Goal: Transaction & Acquisition: Subscribe to service/newsletter

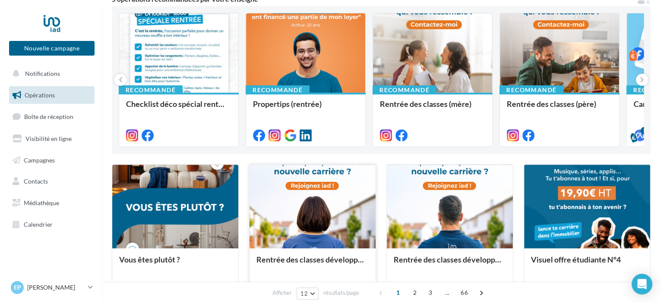
scroll to position [130, 0]
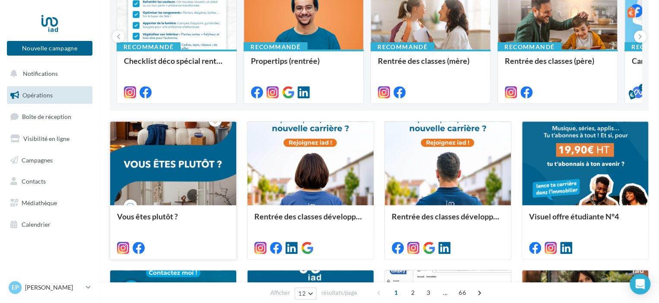
click at [163, 177] on div at bounding box center [173, 164] width 126 height 85
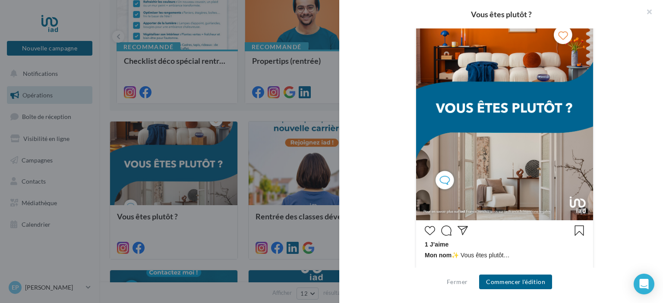
scroll to position [259, 0]
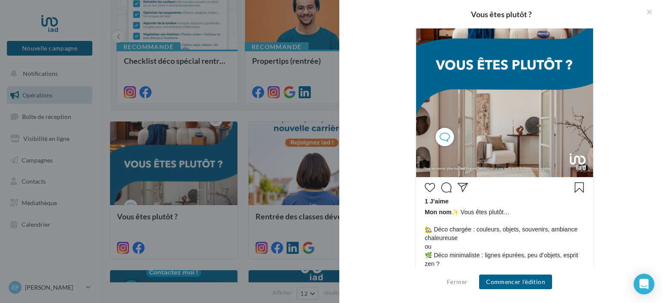
click at [447, 253] on span "Mon nom ✨ Vous êtes plutôt… 🏡 Déco chargée : couleurs, objets, souvenirs, ambia…" at bounding box center [505, 264] width 160 height 112
drag, startPoint x: 474, startPoint y: 258, endPoint x: 532, endPoint y: 260, distance: 57.5
click at [532, 260] on span "Mon nom ✨ Vous êtes plutôt… 🏡 Déco chargée : couleurs, objets, souvenirs, ambia…" at bounding box center [505, 264] width 160 height 112
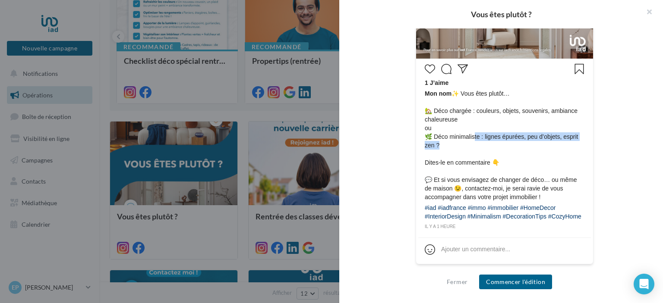
scroll to position [170, 0]
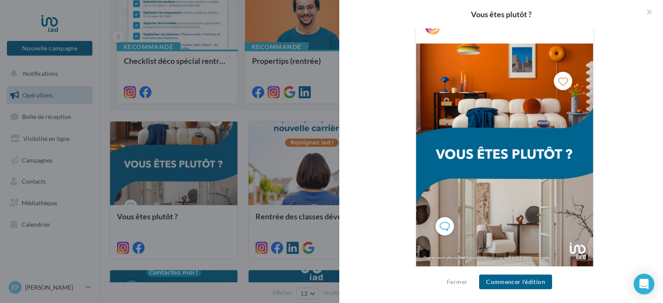
click at [441, 222] on img at bounding box center [504, 155] width 177 height 223
click at [523, 278] on button "Commencer l'édition" at bounding box center [515, 282] width 73 height 15
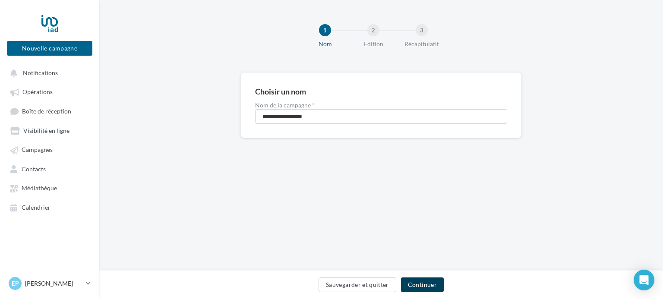
click at [425, 285] on button "Continuer" at bounding box center [422, 285] width 43 height 15
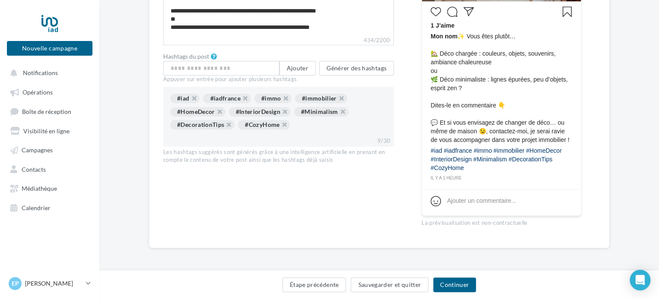
scroll to position [216, 0]
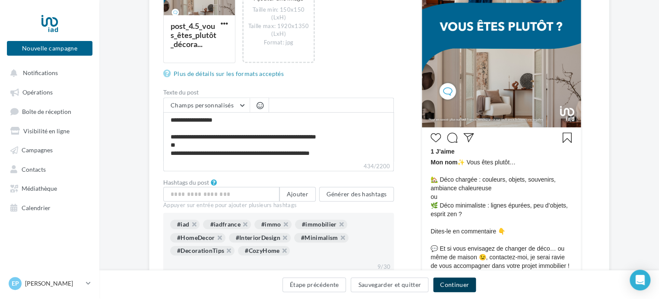
click at [457, 282] on button "Continuer" at bounding box center [454, 285] width 43 height 15
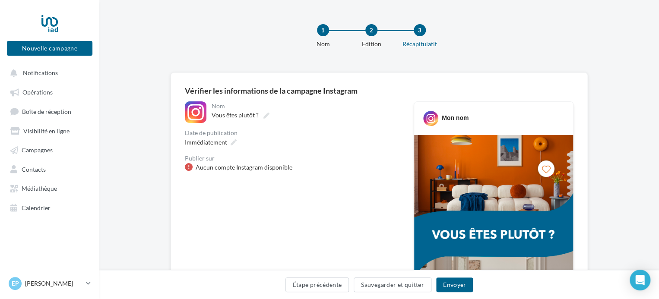
click at [260, 164] on div "Aucun compte Instagram disponible" at bounding box center [244, 167] width 97 height 9
click at [80, 288] on p "[PERSON_NAME]" at bounding box center [53, 283] width 57 height 9
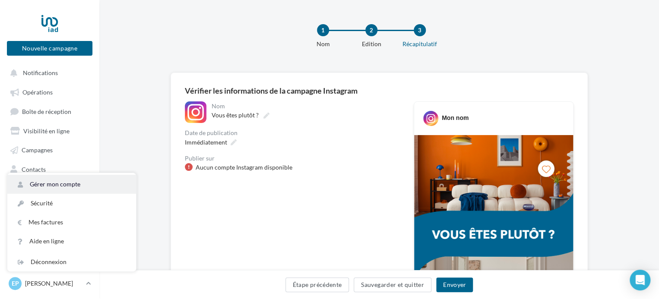
click at [64, 189] on link "Gérer mon compte" at bounding box center [71, 184] width 129 height 19
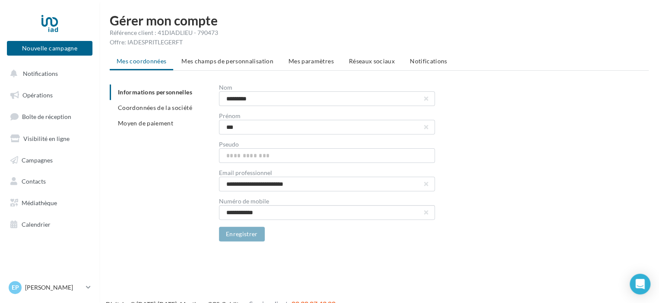
scroll to position [14, 0]
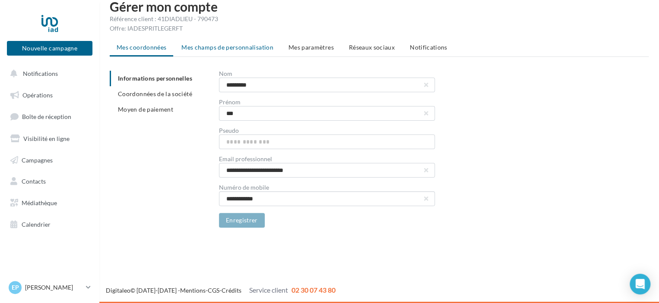
click at [242, 44] on span "Mes champs de personnalisation" at bounding box center [227, 47] width 92 height 7
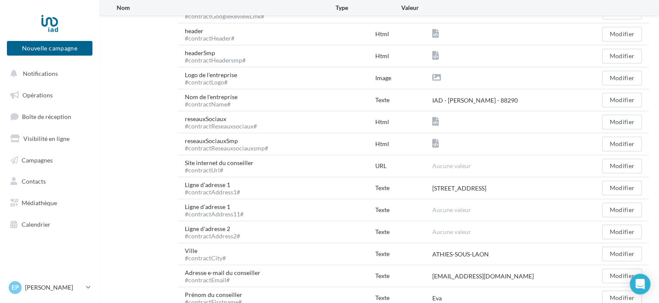
scroll to position [230, 0]
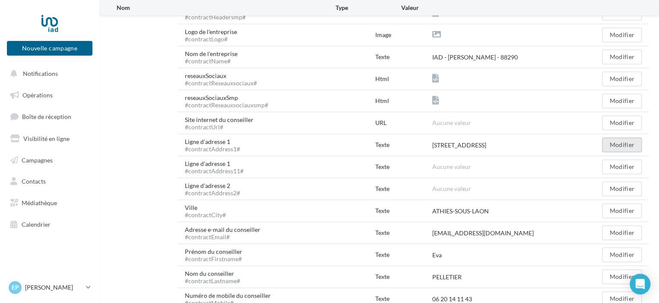
click at [630, 144] on button "Modifier" at bounding box center [622, 145] width 40 height 15
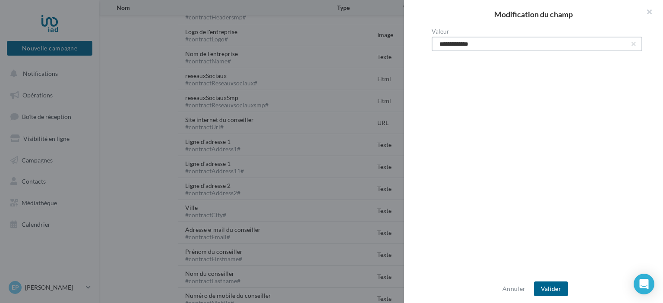
click at [631, 43] on input "**********" at bounding box center [537, 44] width 211 height 15
click at [632, 44] on button "button" at bounding box center [633, 43] width 3 height 3
click at [556, 286] on button "Valider" at bounding box center [551, 289] width 34 height 15
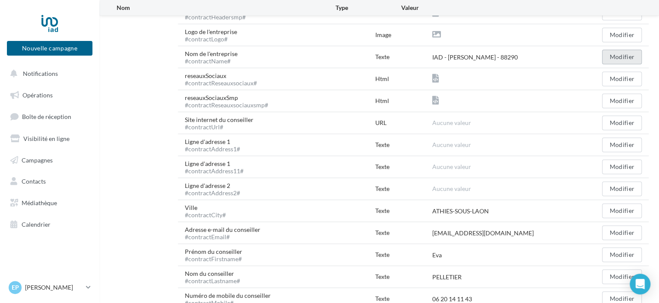
click at [613, 59] on button "Modifier" at bounding box center [622, 57] width 40 height 15
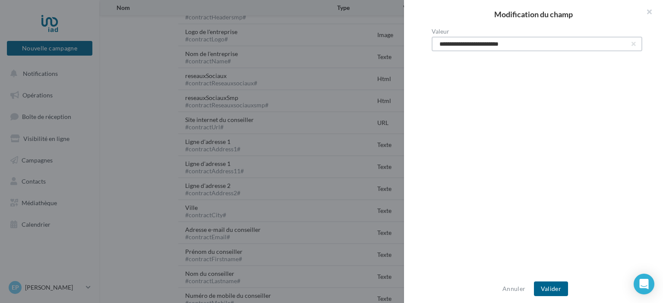
drag, startPoint x: 527, startPoint y: 43, endPoint x: 496, endPoint y: 43, distance: 31.1
click at [496, 43] on input "**********" at bounding box center [537, 44] width 211 height 15
type input "**********"
click at [552, 286] on button "Valider" at bounding box center [551, 289] width 34 height 15
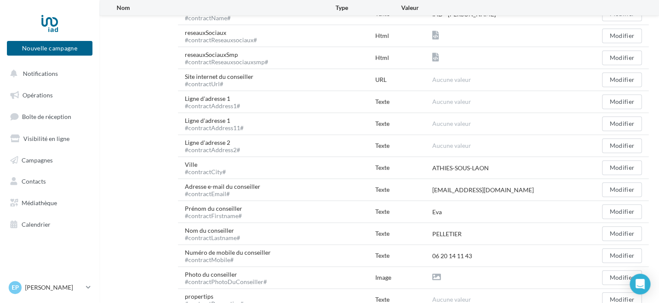
scroll to position [359, 0]
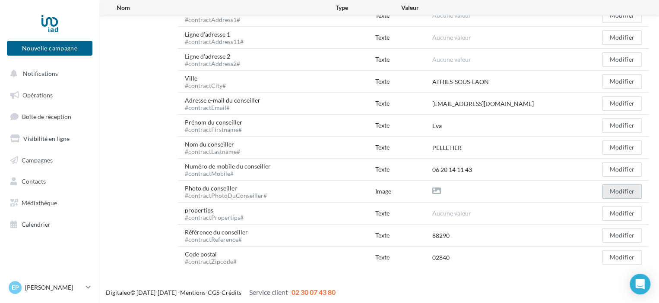
click at [623, 190] on button "Modifier" at bounding box center [622, 191] width 40 height 15
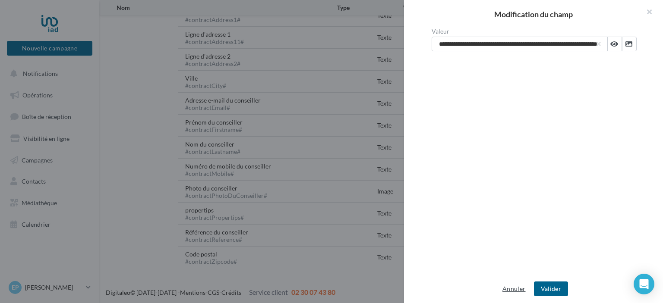
click at [516, 288] on button "Annuler" at bounding box center [514, 289] width 30 height 10
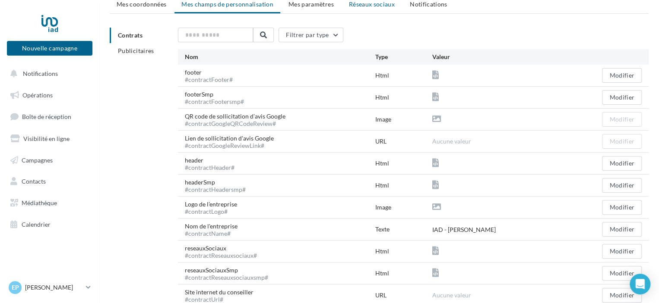
scroll to position [0, 0]
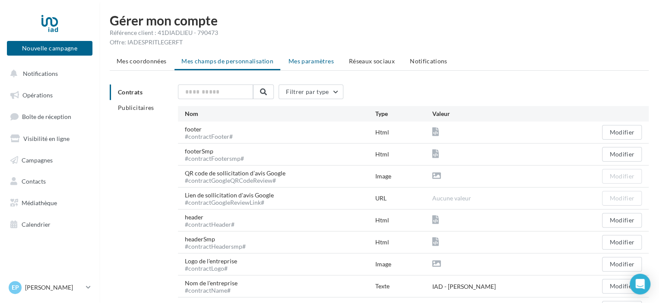
click at [319, 58] on span "Mes paramètres" at bounding box center [310, 60] width 45 height 7
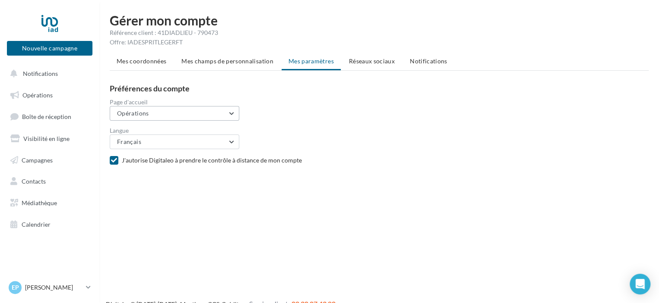
click at [180, 115] on button "Opérations" at bounding box center [175, 113] width 130 height 15
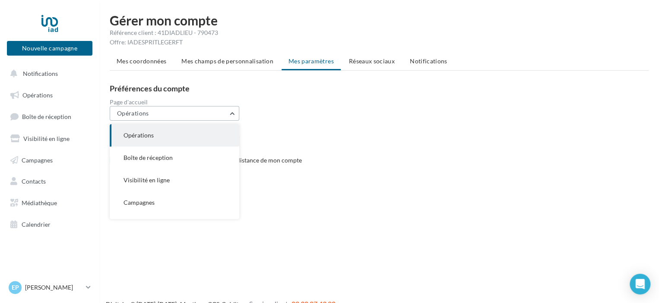
click at [180, 115] on button "Opérations" at bounding box center [175, 113] width 130 height 15
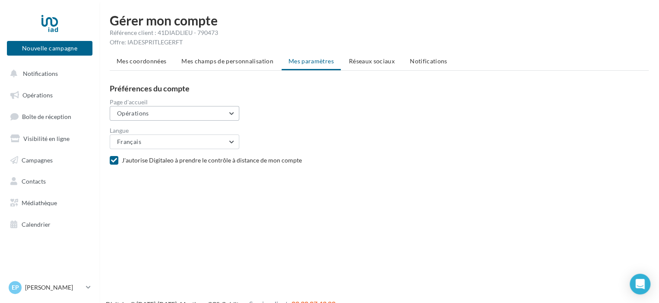
click at [180, 115] on button "Opérations" at bounding box center [175, 113] width 130 height 15
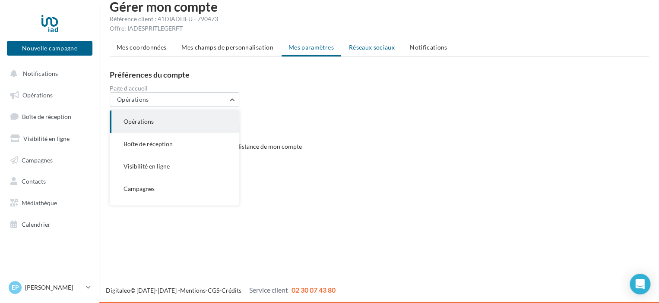
click at [373, 46] on span "Réseaux sociaux" at bounding box center [372, 47] width 46 height 7
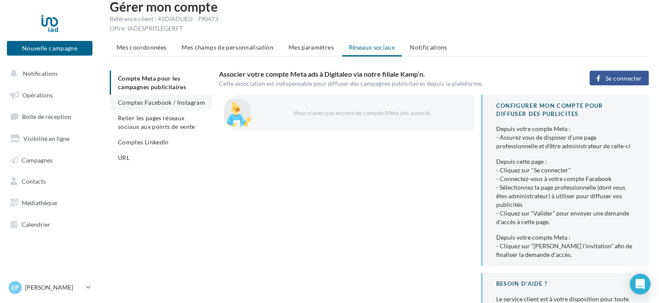
click at [137, 106] on span "Comptes Facebook / Instagram" at bounding box center [161, 102] width 87 height 7
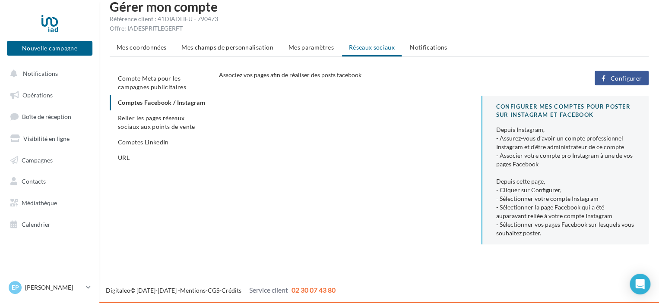
click at [617, 76] on span "Configurer" at bounding box center [626, 78] width 32 height 7
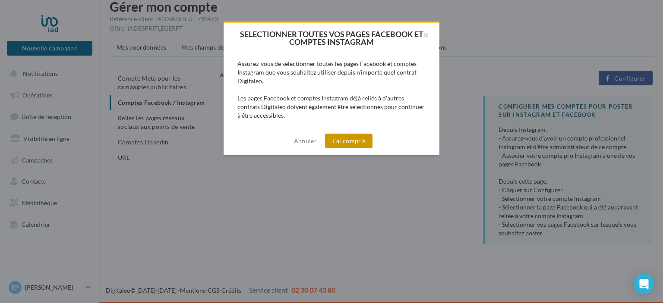
click at [359, 139] on button "J'ai compris" at bounding box center [348, 141] width 47 height 15
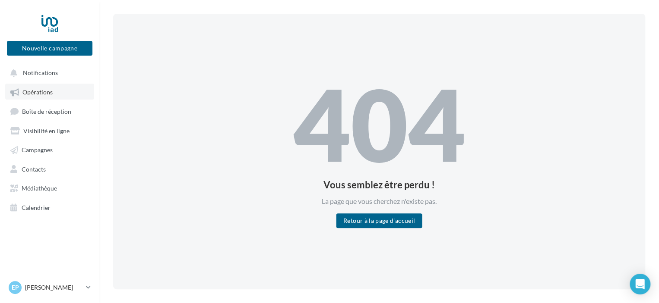
click at [50, 95] on span "Opérations" at bounding box center [37, 91] width 30 height 7
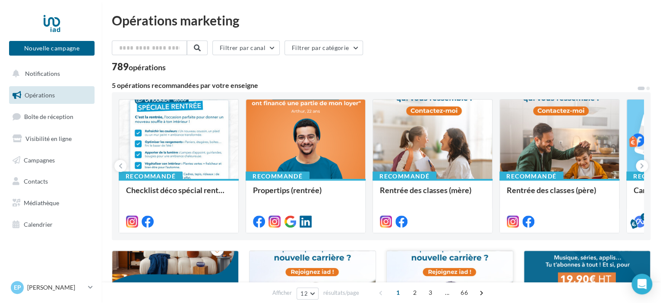
scroll to position [86, 0]
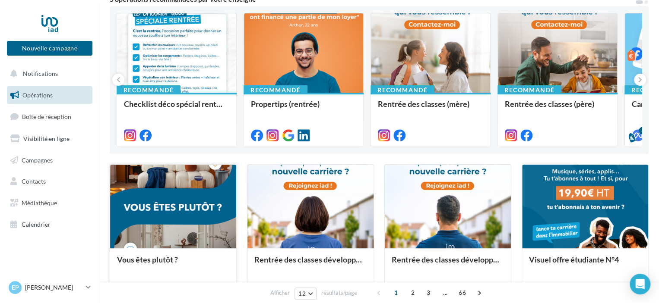
click at [167, 222] on div at bounding box center [173, 207] width 126 height 85
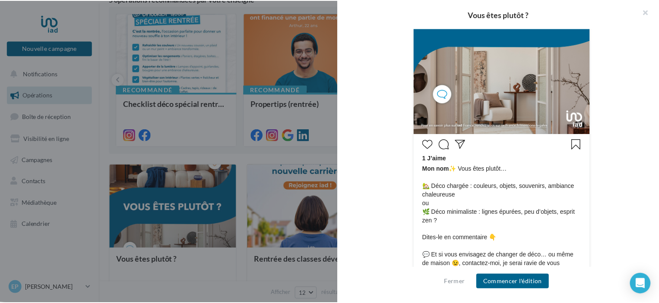
scroll to position [385, 0]
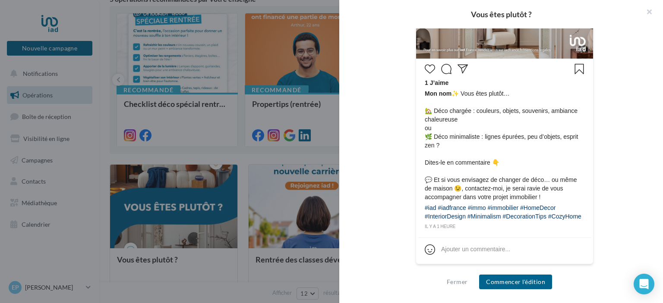
drag, startPoint x: 461, startPoint y: 218, endPoint x: 454, endPoint y: 85, distance: 133.1
click at [454, 85] on div "1 J’aime Mon nom ✨ Vous êtes plutôt… 🏡 Déco chargée : couleurs, objets, souveni…" at bounding box center [504, 146] width 173 height 170
copy div "✨ Vous êtes plutôt… 🏡 Déco chargée : couleurs, objets, souvenirs, ambiance chal…"
click at [647, 8] on button "button" at bounding box center [646, 13] width 35 height 26
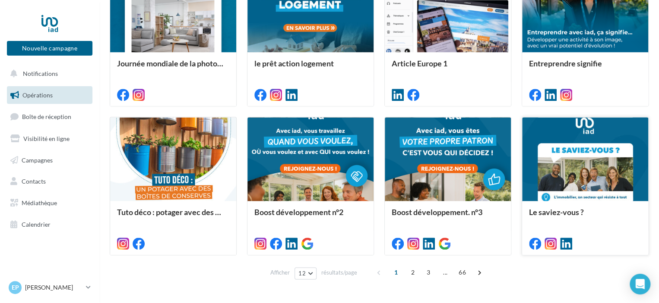
scroll to position [455, 0]
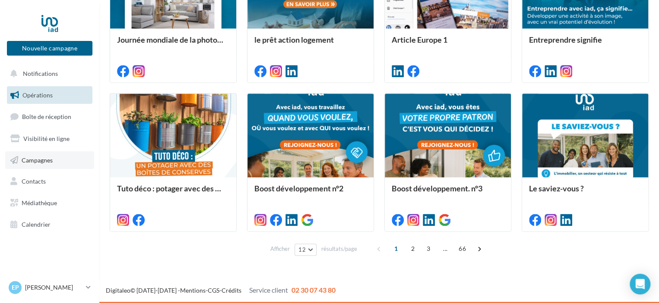
click at [33, 158] on span "Campagnes" at bounding box center [37, 159] width 31 height 7
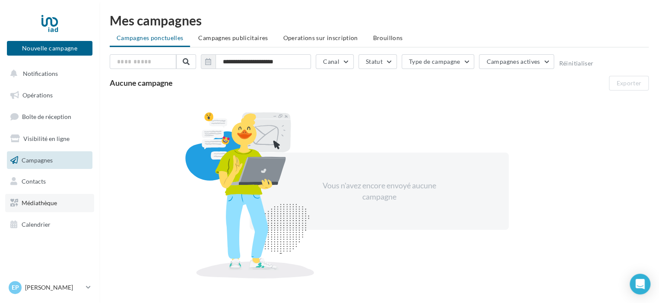
click at [42, 200] on span "Médiathèque" at bounding box center [39, 202] width 35 height 7
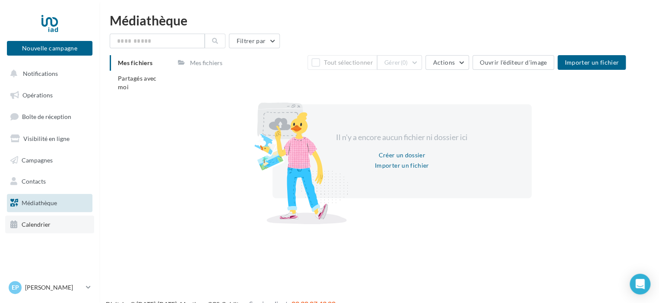
click at [47, 220] on link "Calendrier" at bounding box center [49, 225] width 89 height 18
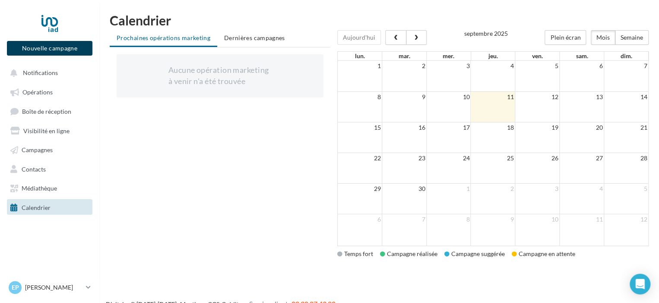
click at [40, 46] on button "Nouvelle campagne" at bounding box center [49, 48] width 85 height 15
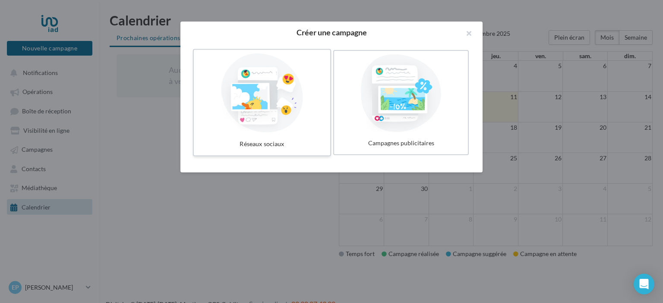
click at [281, 116] on div at bounding box center [262, 93] width 130 height 79
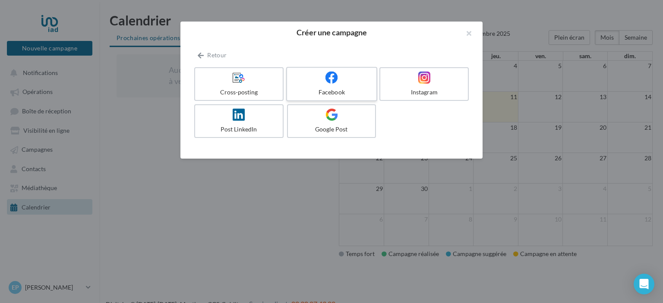
click at [326, 86] on label "Facebook" at bounding box center [331, 84] width 91 height 35
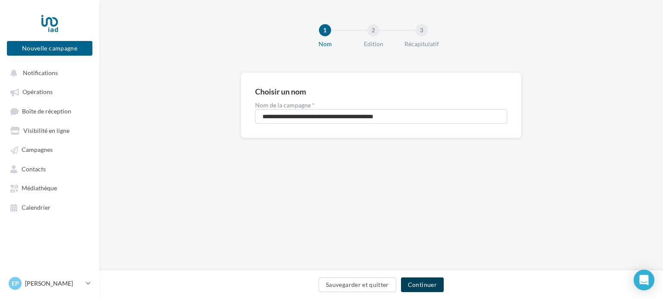
click at [419, 284] on button "Continuer" at bounding box center [422, 285] width 43 height 15
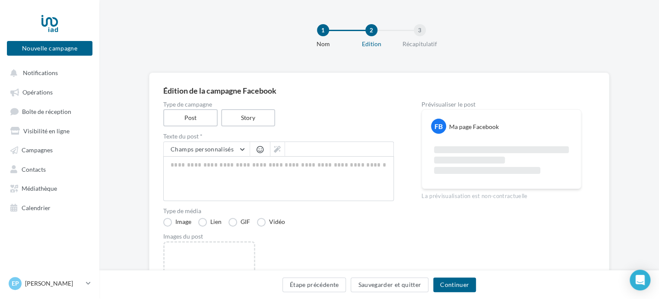
scroll to position [125, 0]
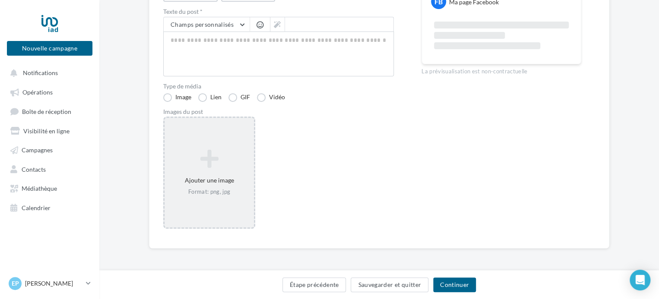
click at [215, 162] on icon at bounding box center [209, 158] width 82 height 21
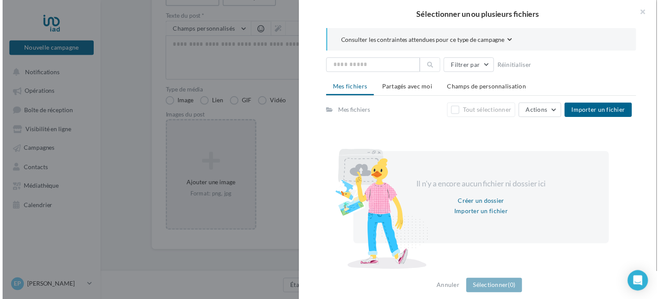
scroll to position [5, 0]
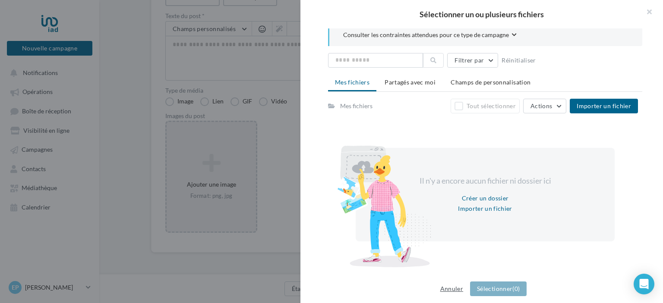
click at [444, 288] on button "Annuler" at bounding box center [452, 289] width 30 height 10
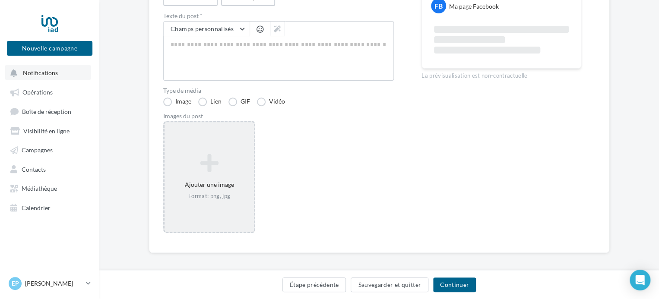
click at [36, 75] on span "Notifications" at bounding box center [40, 72] width 35 height 7
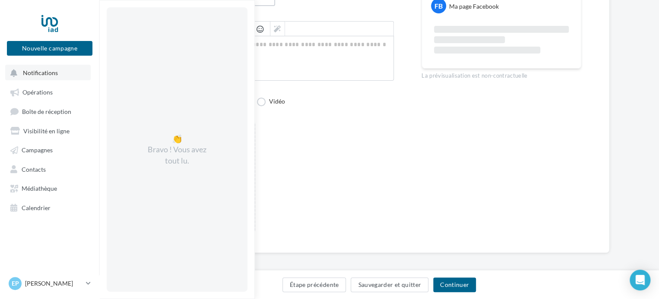
click at [65, 74] on button "Notifications 👏 Bravo ! Vous avez tout lu." at bounding box center [47, 73] width 85 height 16
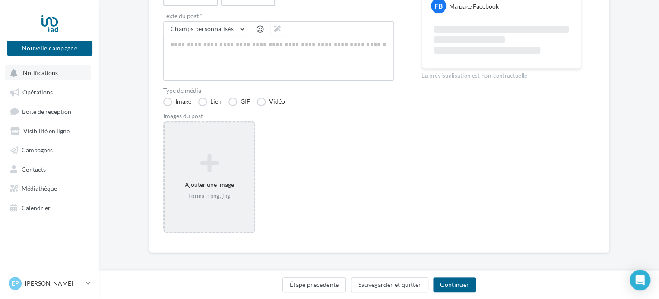
click at [65, 74] on button "Notifications" at bounding box center [47, 73] width 85 height 16
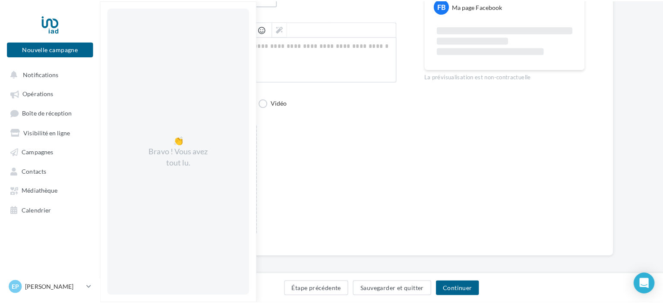
scroll to position [0, 0]
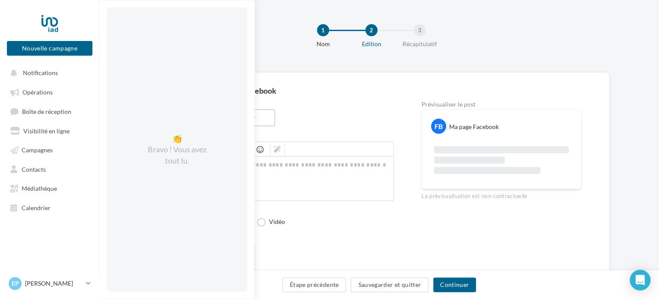
click at [503, 42] on div "1 Nom 2 Edition 3 Récapitulatif" at bounding box center [392, 40] width 559 height 52
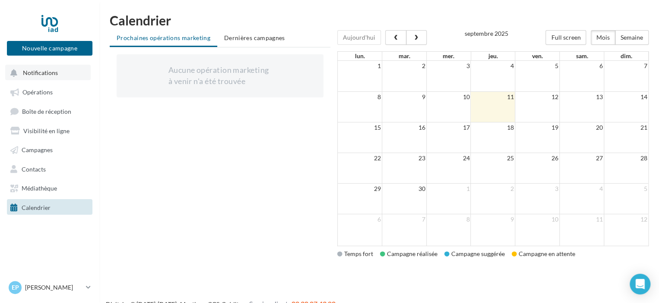
click at [58, 70] on span "Notifications" at bounding box center [40, 72] width 35 height 7
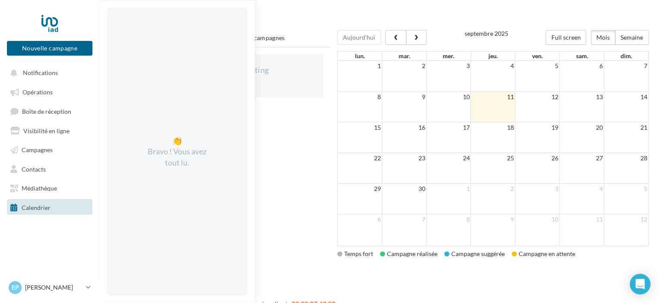
click at [297, 31] on ul "Prochaines opérations marketing Dernières campagnes" at bounding box center [220, 38] width 221 height 17
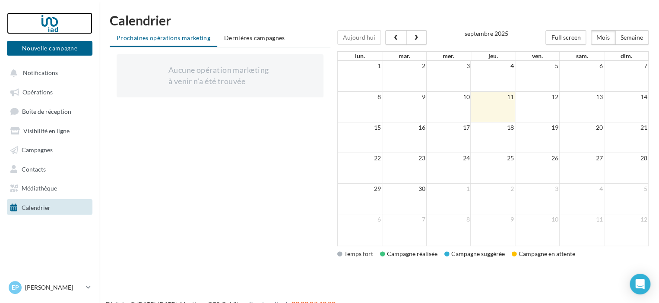
click at [52, 25] on div at bounding box center [49, 24] width 69 height 22
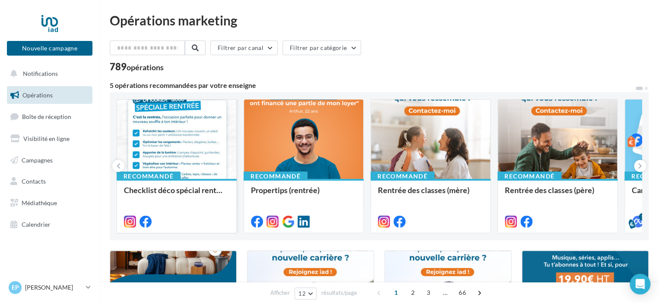
click at [188, 146] on div at bounding box center [176, 140] width 119 height 80
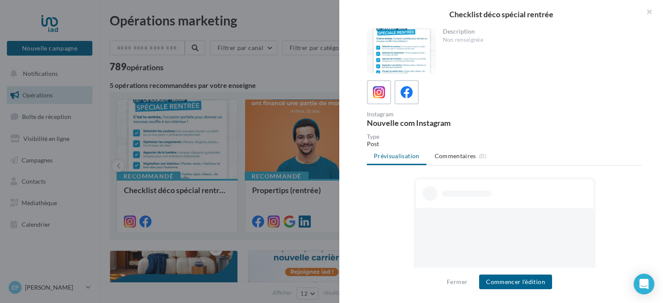
click at [400, 53] on div at bounding box center [401, 50] width 69 height 45
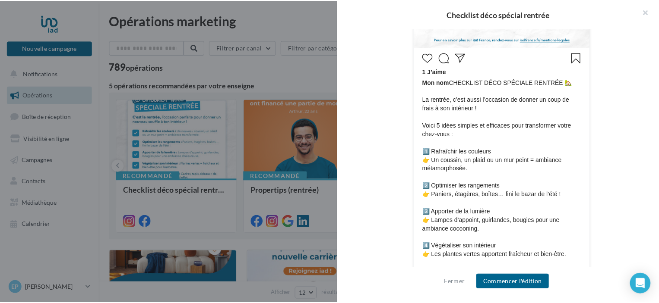
scroll to position [489, 0]
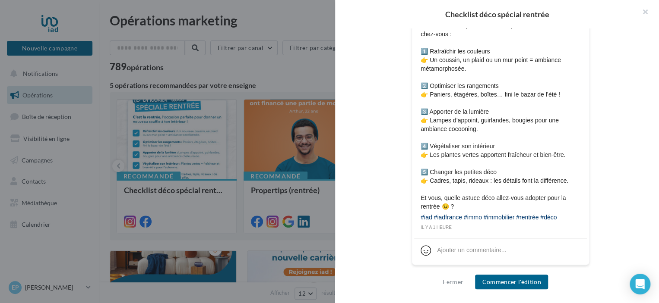
click at [278, 77] on div at bounding box center [329, 151] width 659 height 303
